Goal: Task Accomplishment & Management: Use online tool/utility

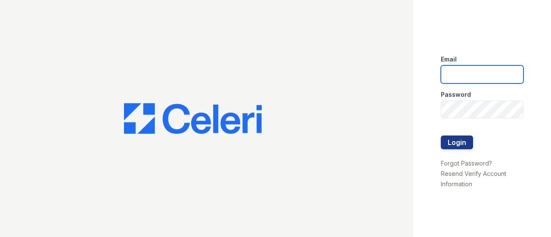
click at [477, 74] on input "email" at bounding box center [482, 74] width 83 height 18
type input "[EMAIL_ADDRESS][DOMAIN_NAME]"
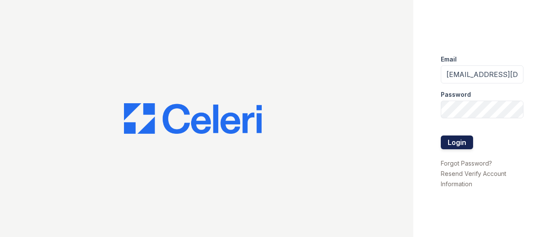
click at [463, 136] on button "Login" at bounding box center [457, 143] width 32 height 14
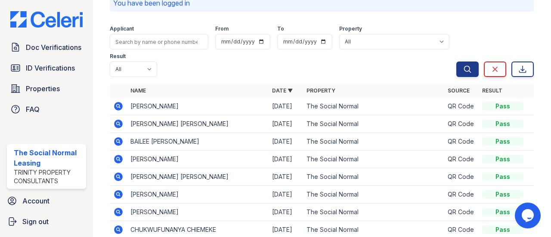
scroll to position [46, 0]
click at [323, 135] on td "The Social Normal" at bounding box center [373, 141] width 141 height 18
